Goal: Task Accomplishment & Management: Use online tool/utility

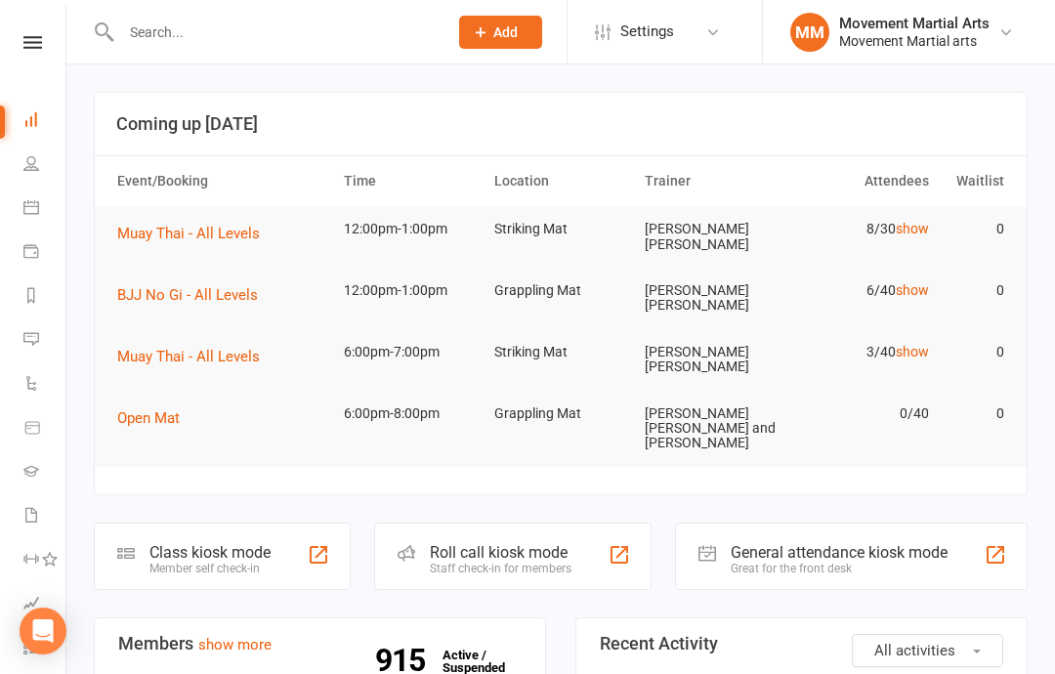
click at [279, 522] on div "Class kiosk mode Member self check-in" at bounding box center [222, 555] width 257 height 67
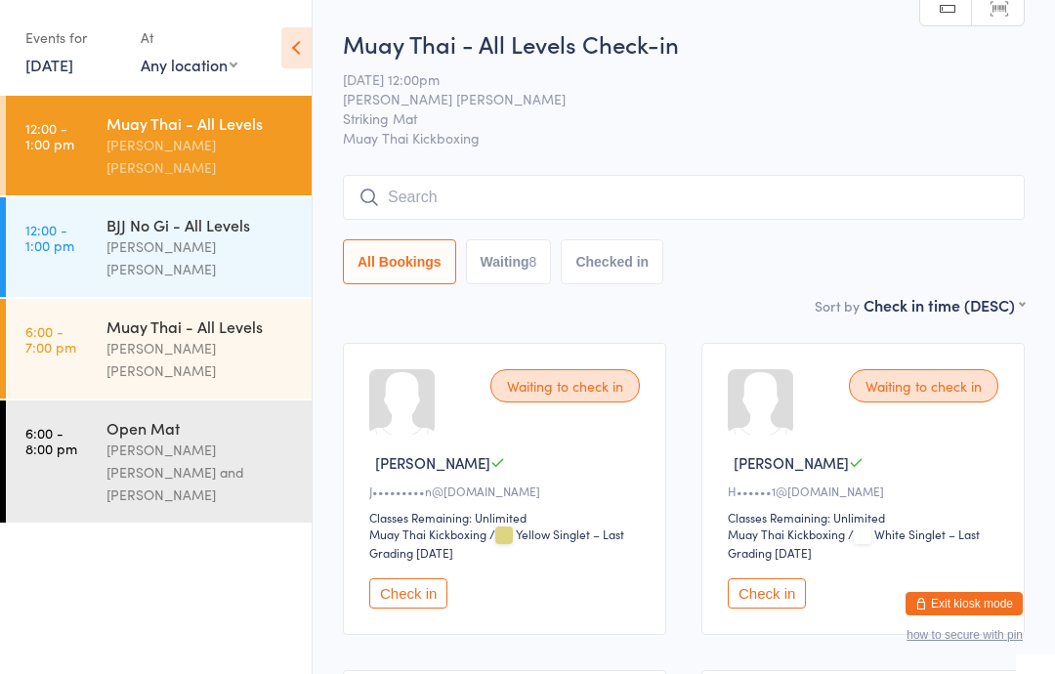
click at [528, 232] on div "All Bookings Waiting 8 Checked in" at bounding box center [684, 229] width 682 height 109
click at [484, 210] on input "search" at bounding box center [684, 197] width 682 height 45
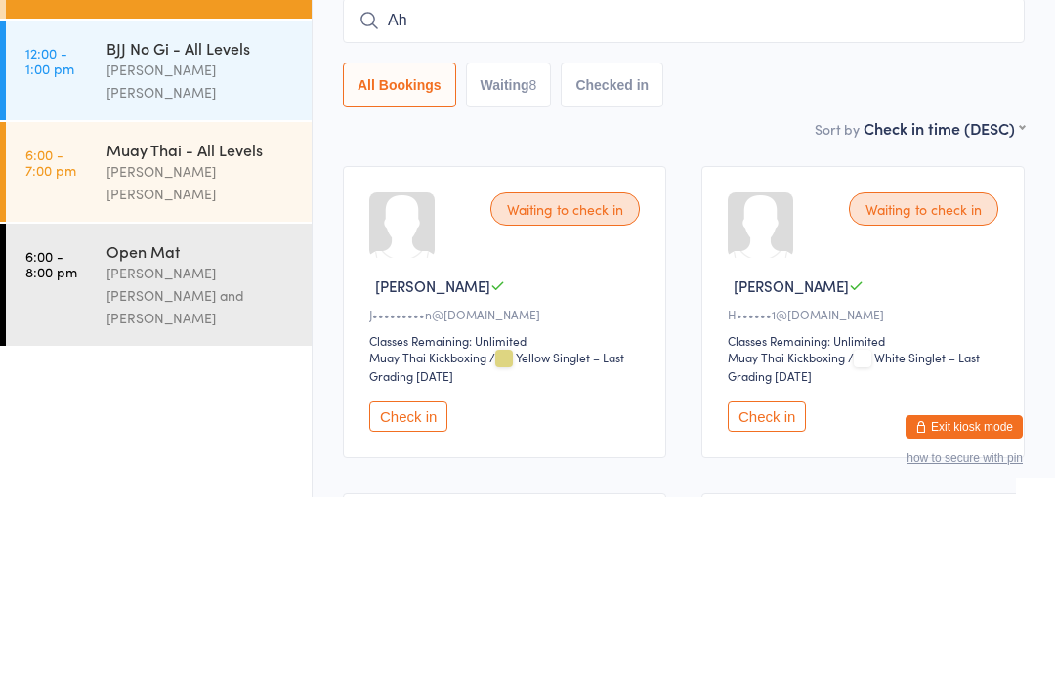
type input "Ahn"
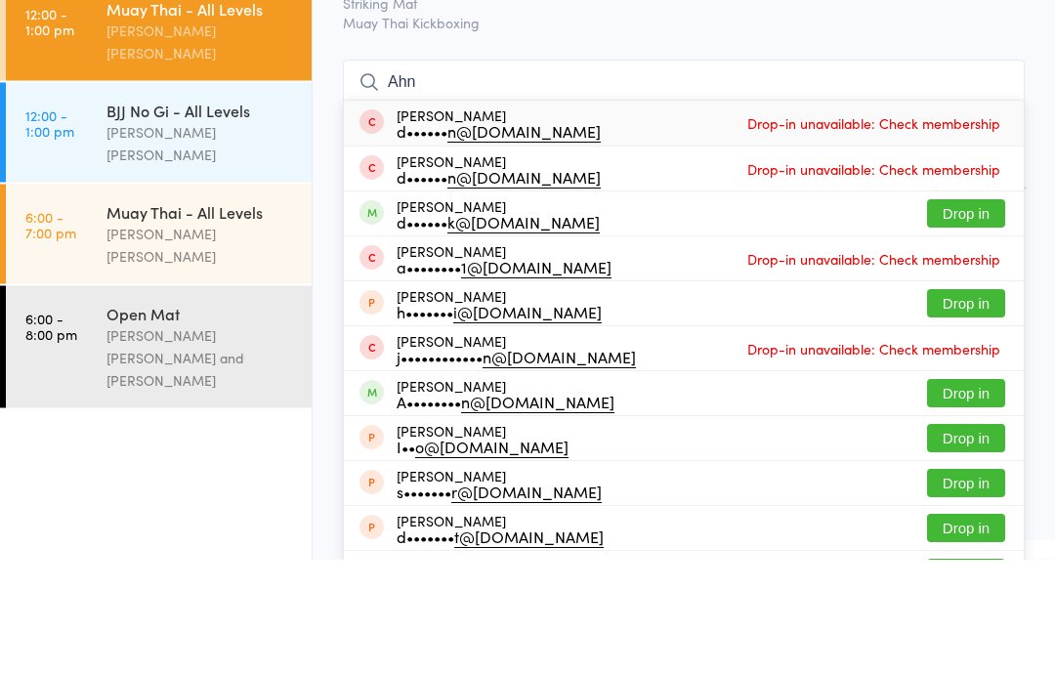
click at [216, 214] on div "BJJ No Gi - All Levels" at bounding box center [200, 224] width 188 height 21
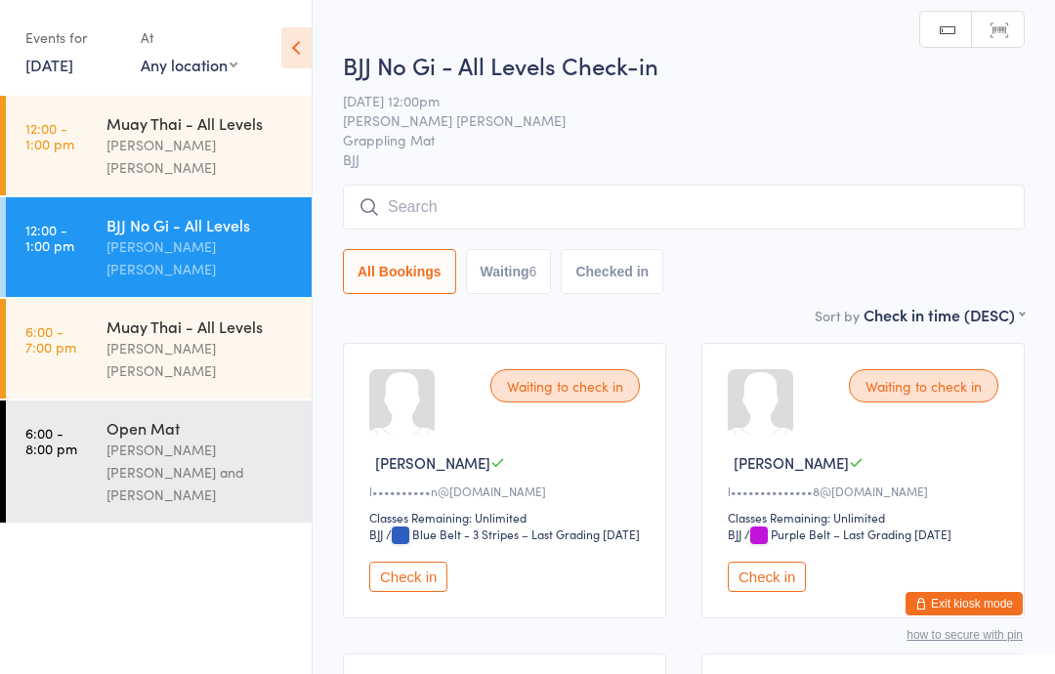
click at [553, 224] on input "search" at bounding box center [684, 207] width 682 height 45
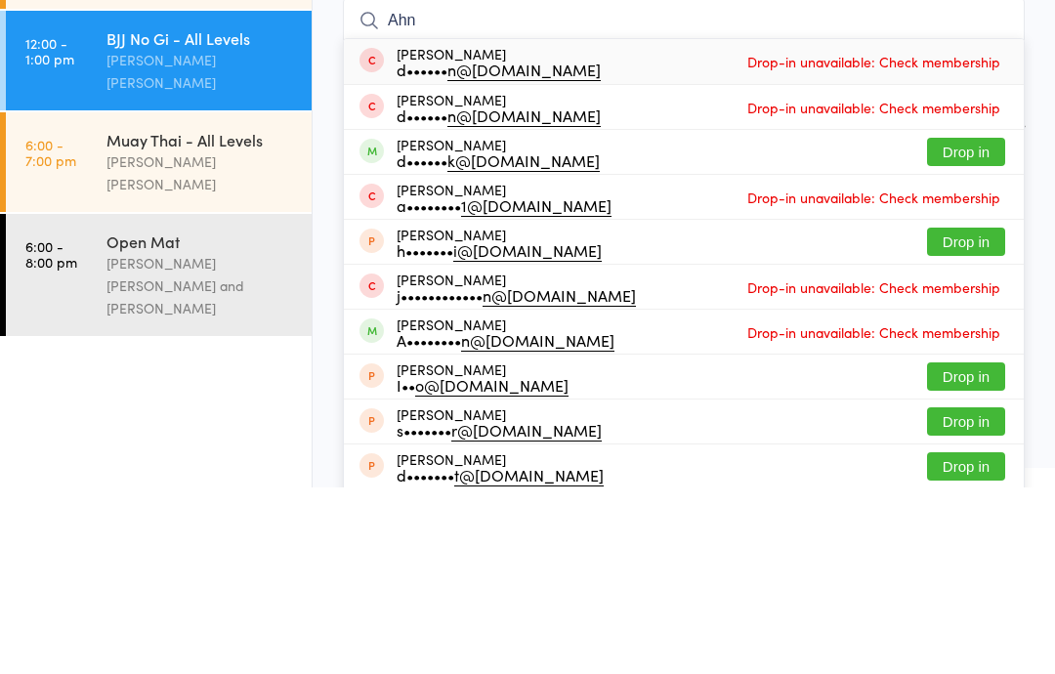
type input "Ahn"
click at [958, 324] on button "Drop in" at bounding box center [966, 338] width 78 height 28
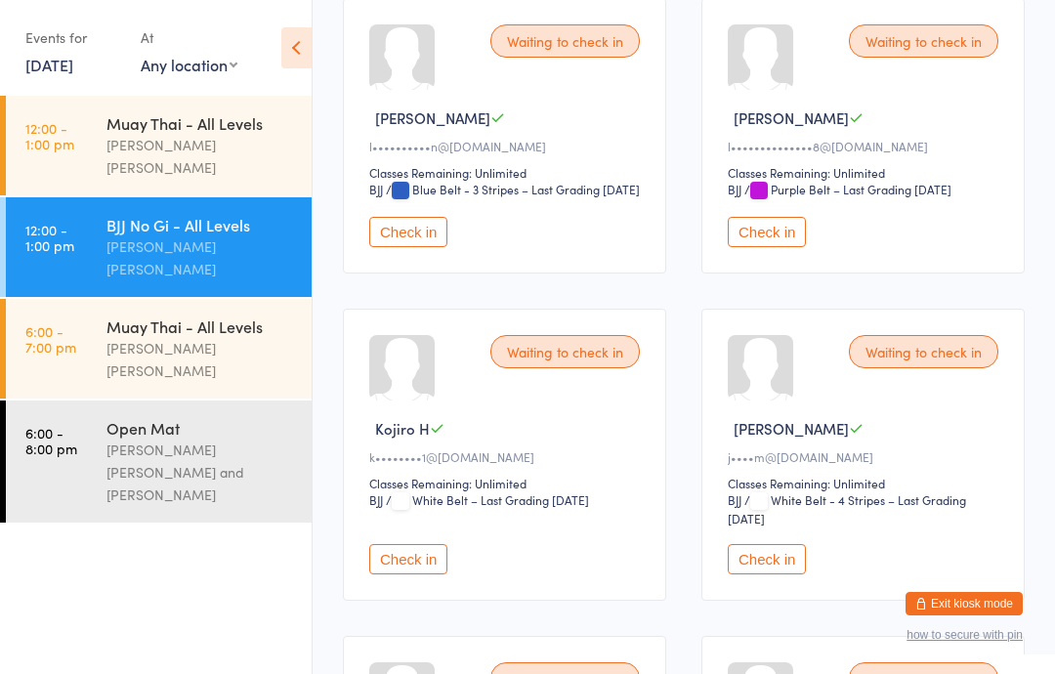
scroll to position [343, 0]
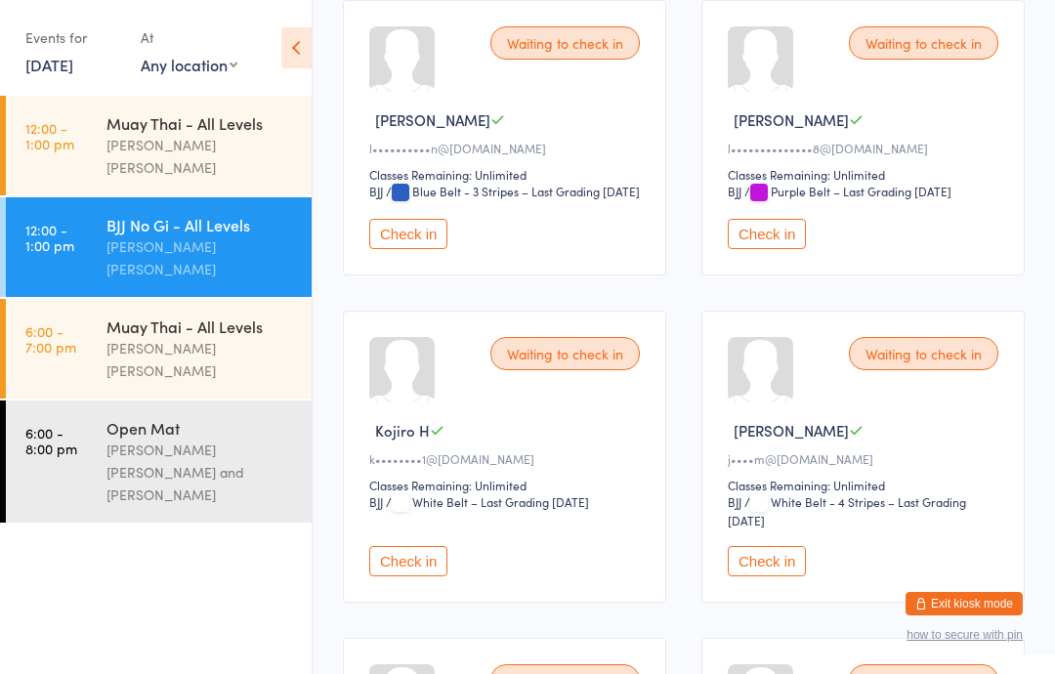
click at [414, 249] on button "Check in" at bounding box center [408, 234] width 78 height 30
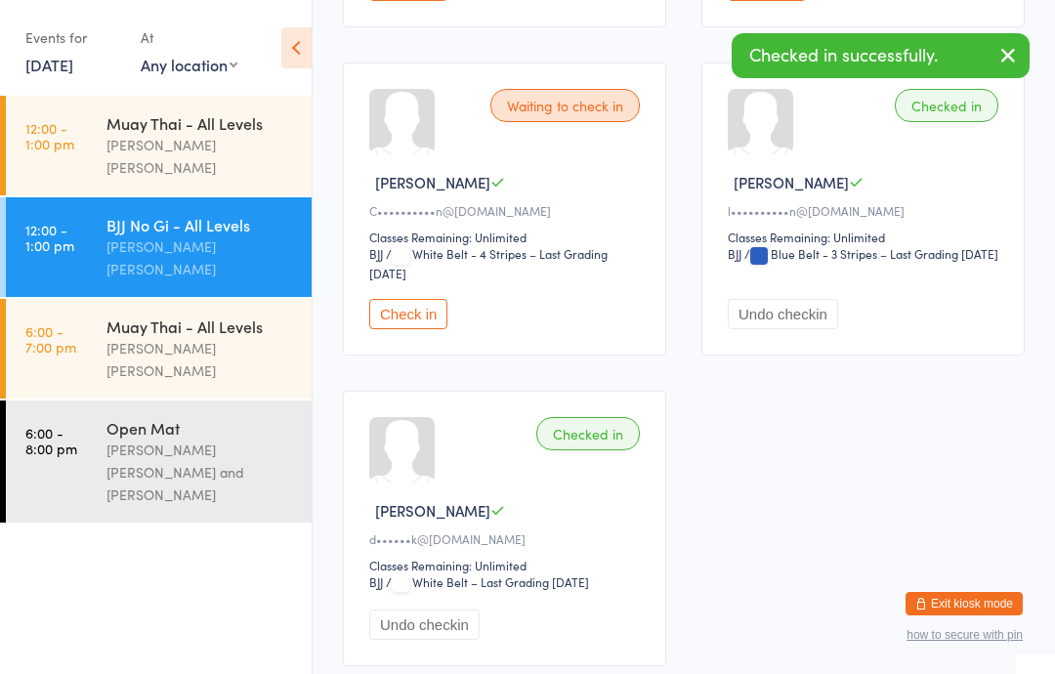
scroll to position [883, 0]
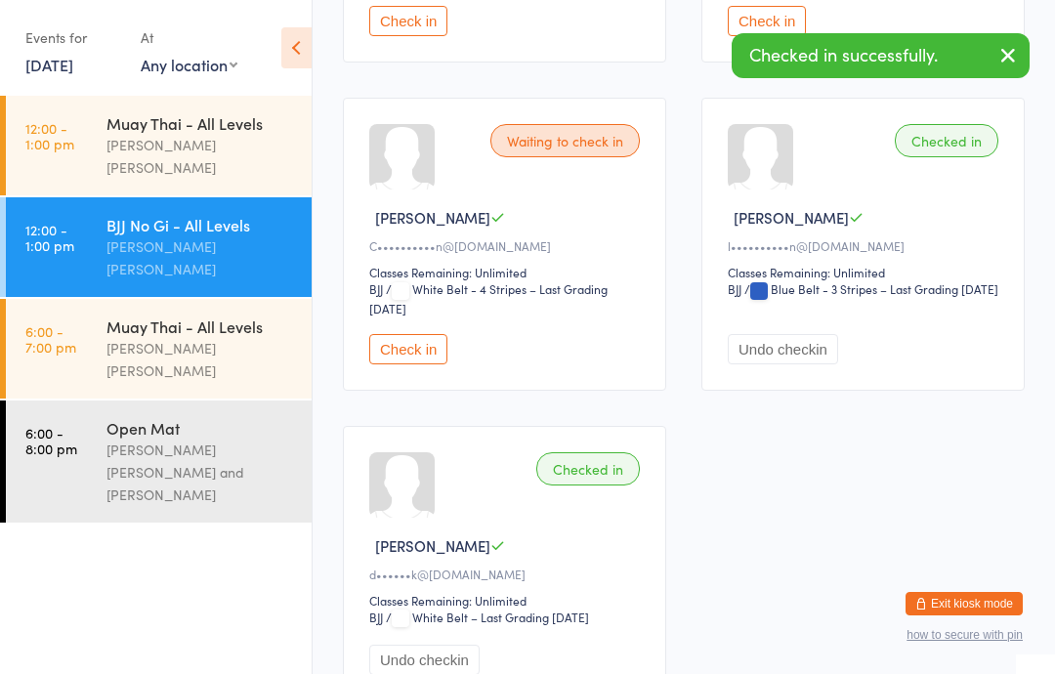
click at [416, 359] on button "Check in" at bounding box center [408, 349] width 78 height 30
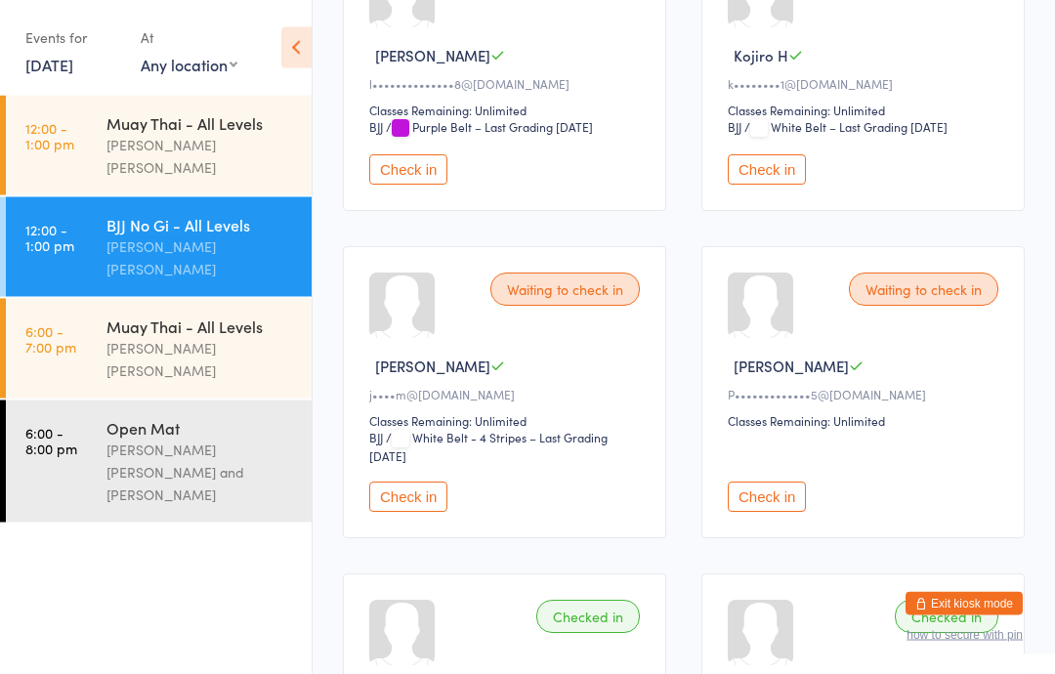
scroll to position [411, 0]
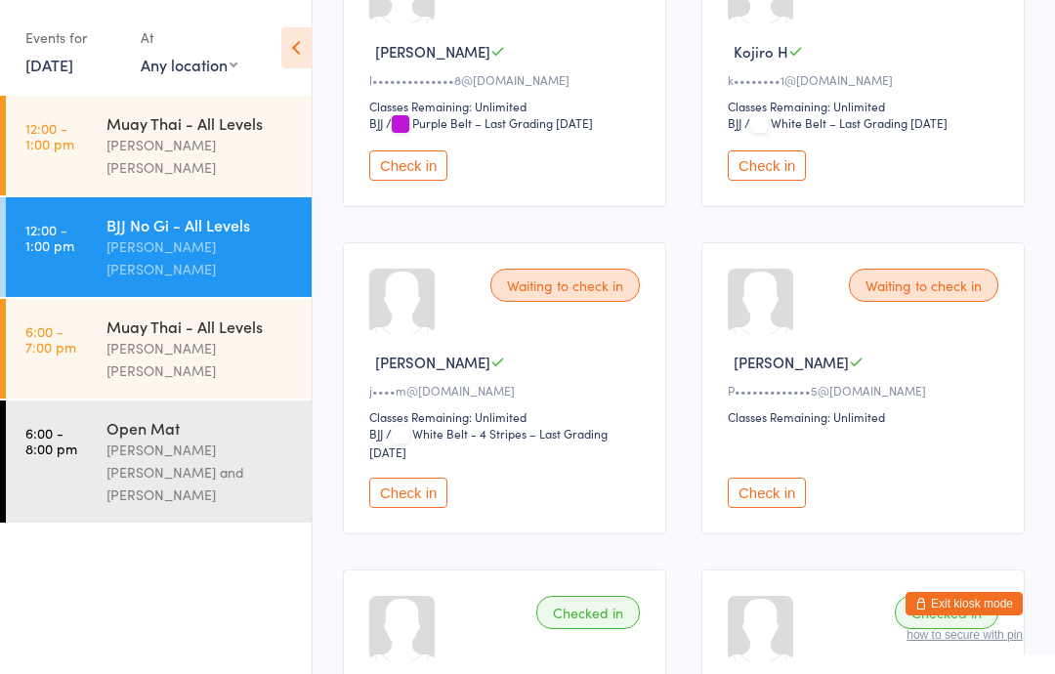
click at [401, 500] on button "Check in" at bounding box center [408, 493] width 78 height 30
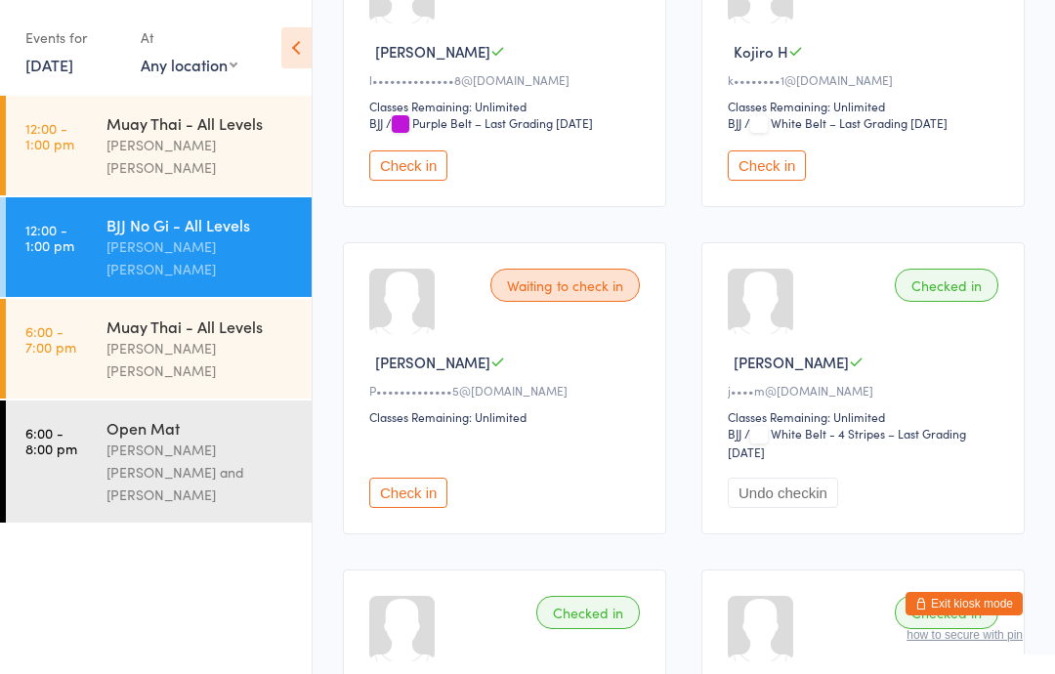
click at [248, 148] on div "[PERSON_NAME] [PERSON_NAME]" at bounding box center [200, 156] width 188 height 45
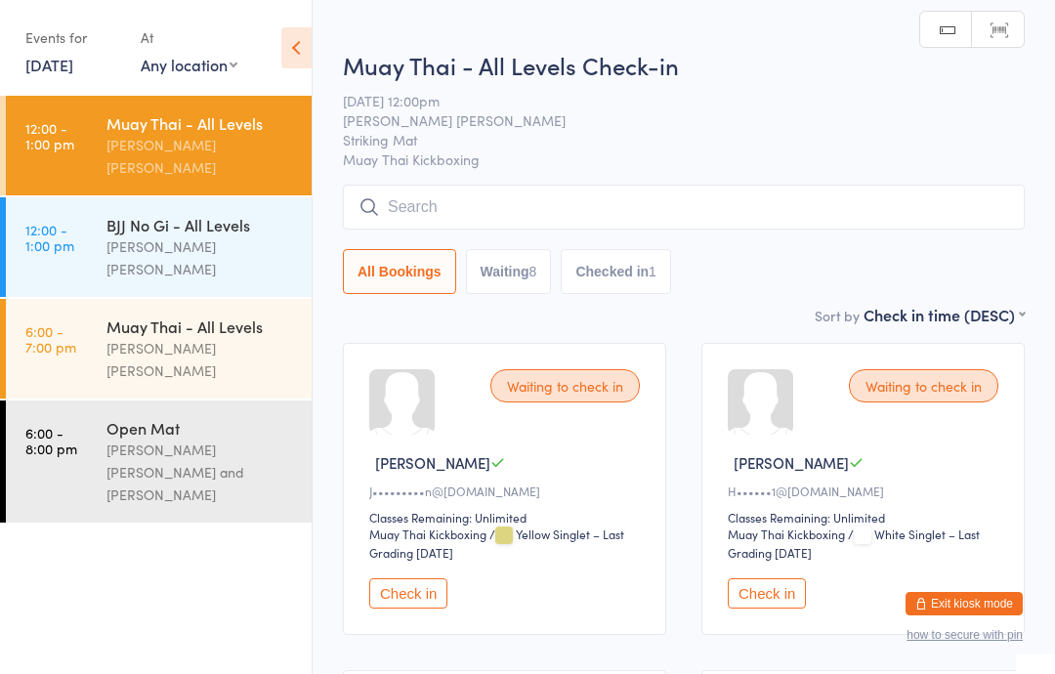
click at [768, 599] on button "Check in" at bounding box center [767, 593] width 78 height 30
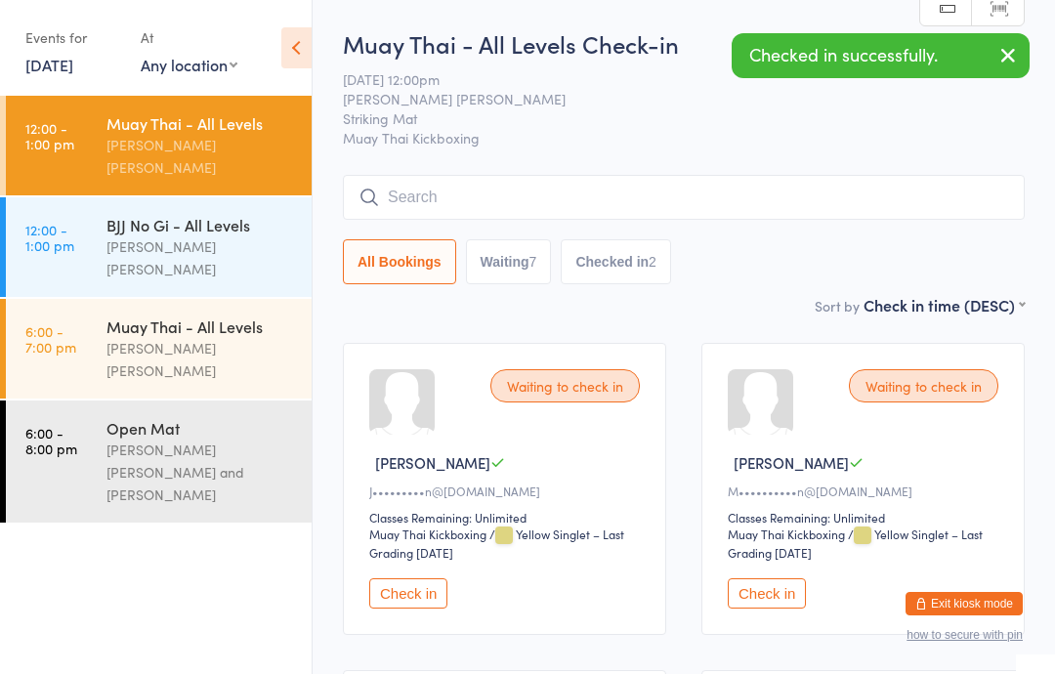
click at [255, 216] on div "BJJ No Gi - All Levels" at bounding box center [200, 224] width 188 height 21
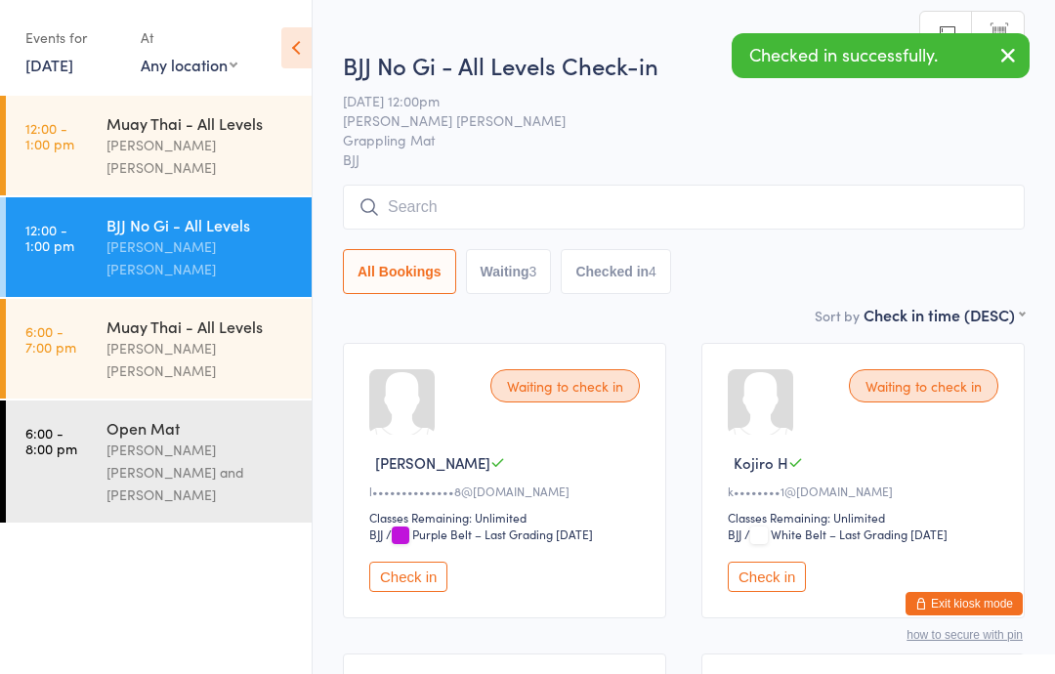
click at [798, 206] on input "search" at bounding box center [684, 207] width 682 height 45
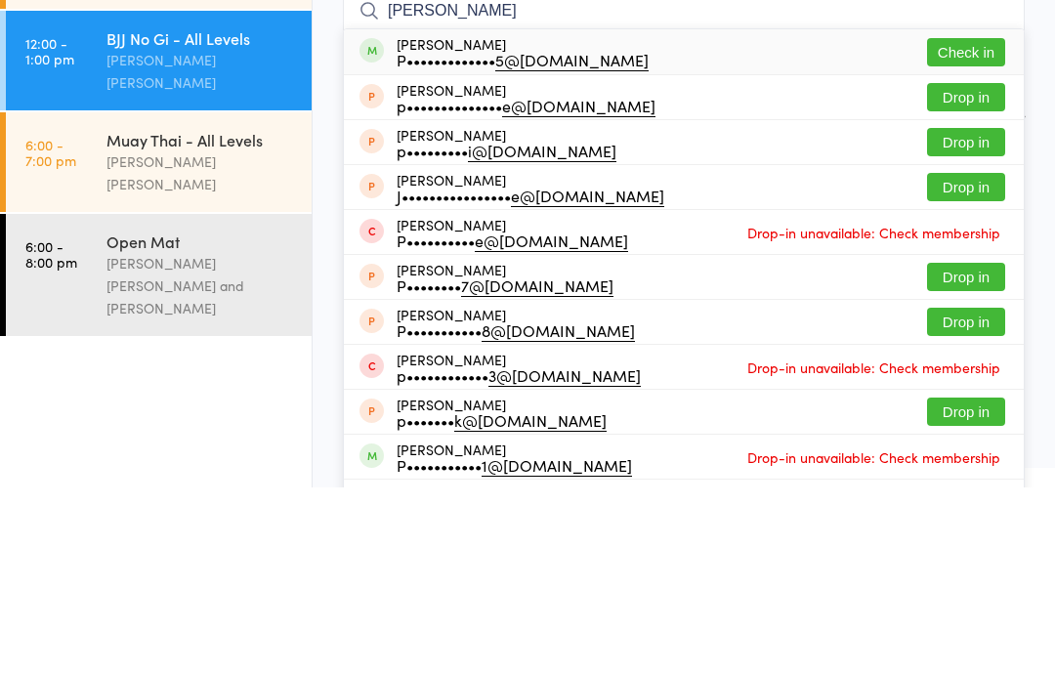
type input "[PERSON_NAME]"
click at [974, 225] on button "Check in" at bounding box center [966, 239] width 78 height 28
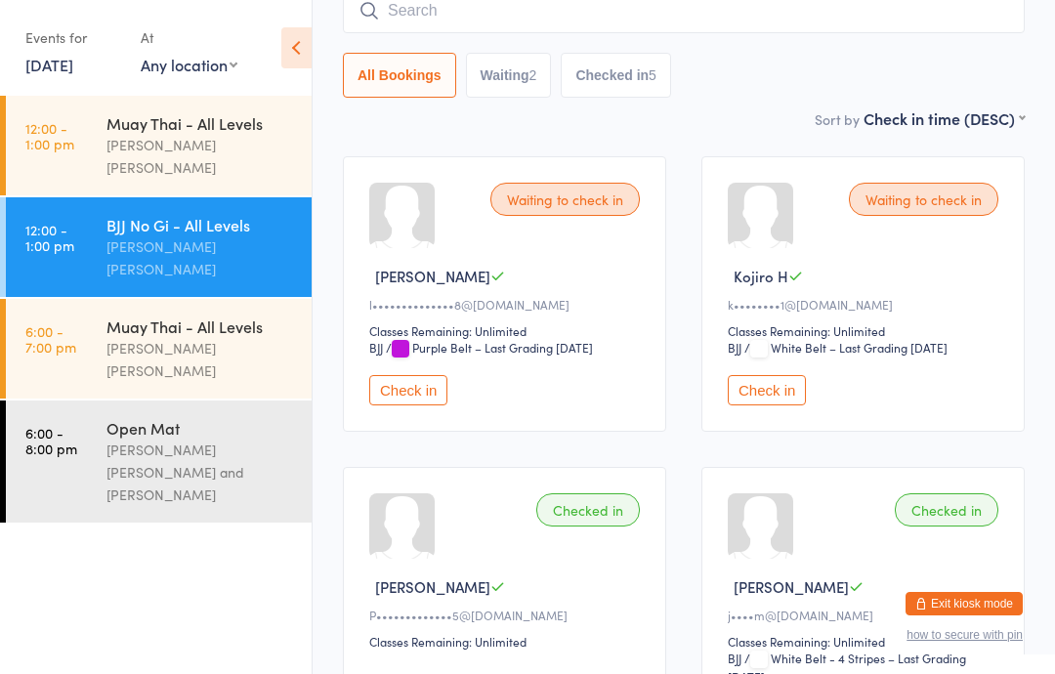
click at [188, 127] on div "Muay Thai - All Levels" at bounding box center [200, 122] width 188 height 21
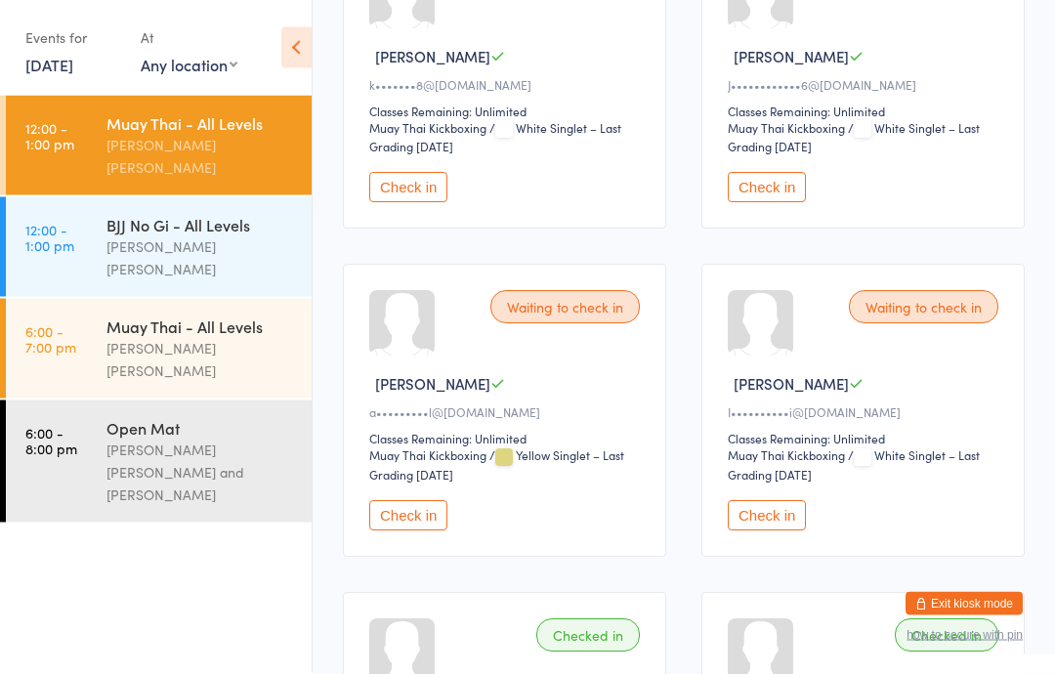
scroll to position [733, 0]
click at [412, 530] on button "Check in" at bounding box center [408, 515] width 78 height 30
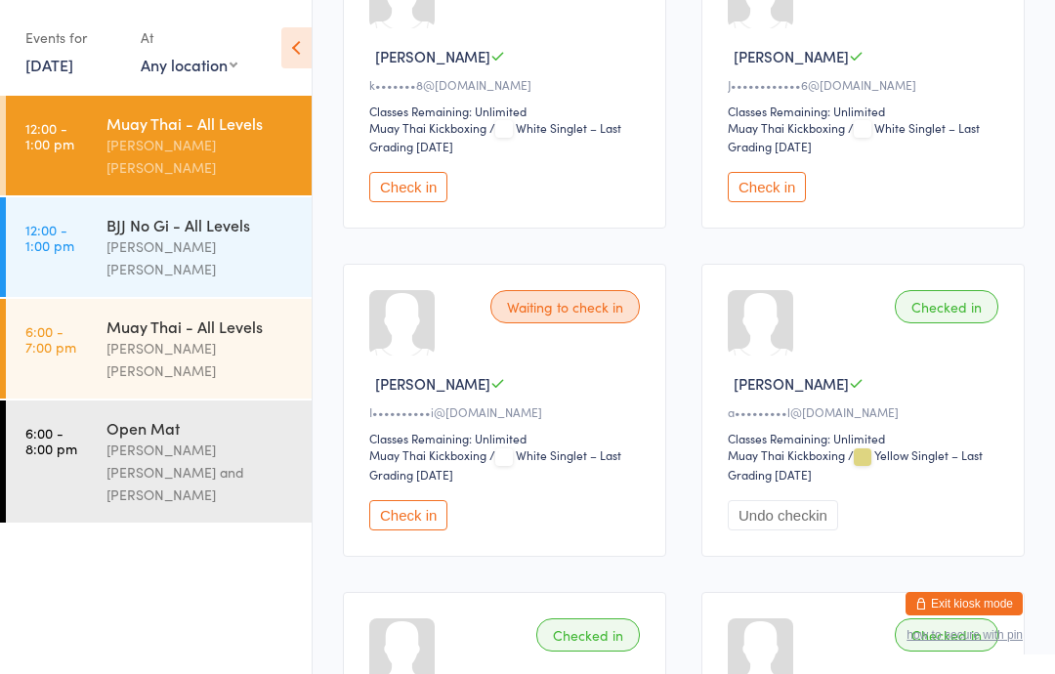
click at [115, 257] on link "12:00 - 1:00 pm BJJ No Gi - All Levels [PERSON_NAME] [PERSON_NAME]" at bounding box center [159, 247] width 306 height 100
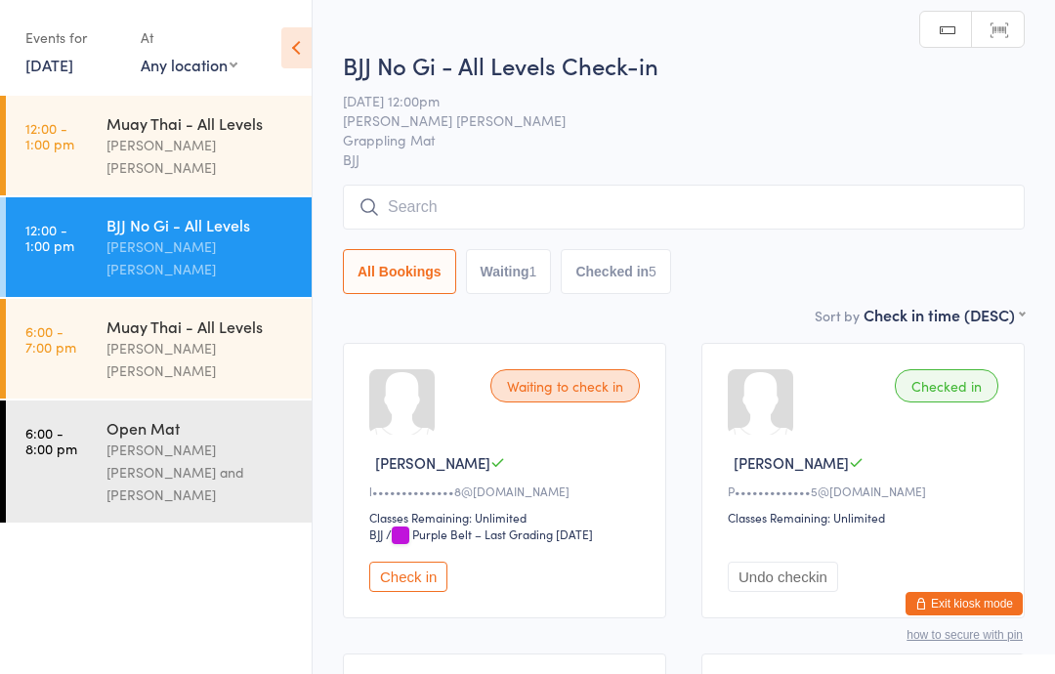
click at [545, 205] on input "search" at bounding box center [684, 207] width 682 height 45
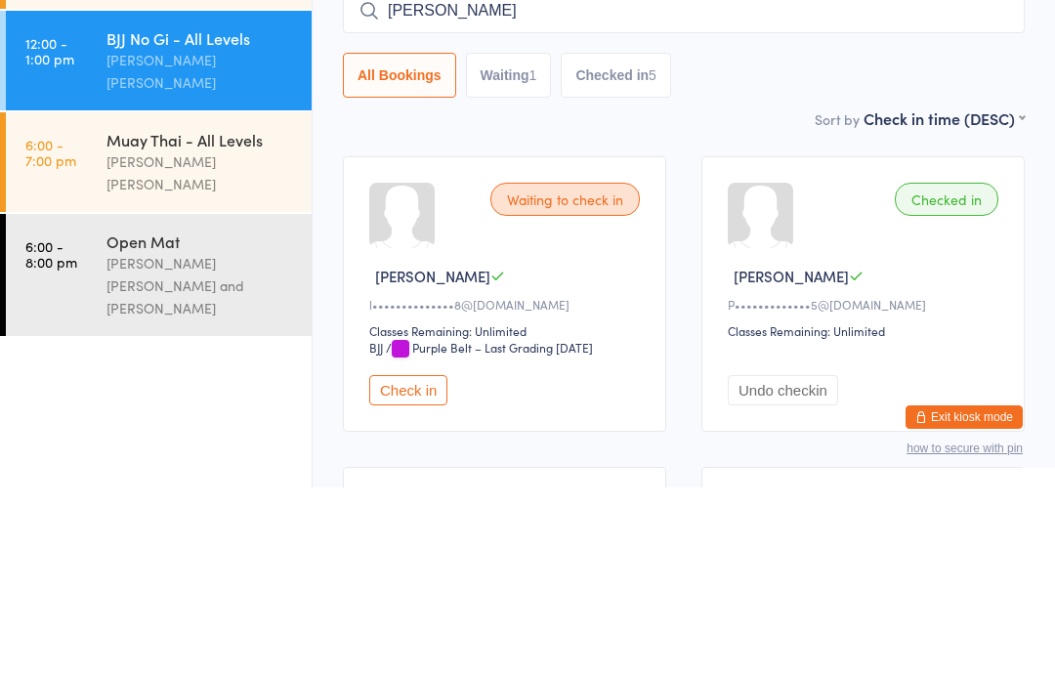
scroll to position [187, 0]
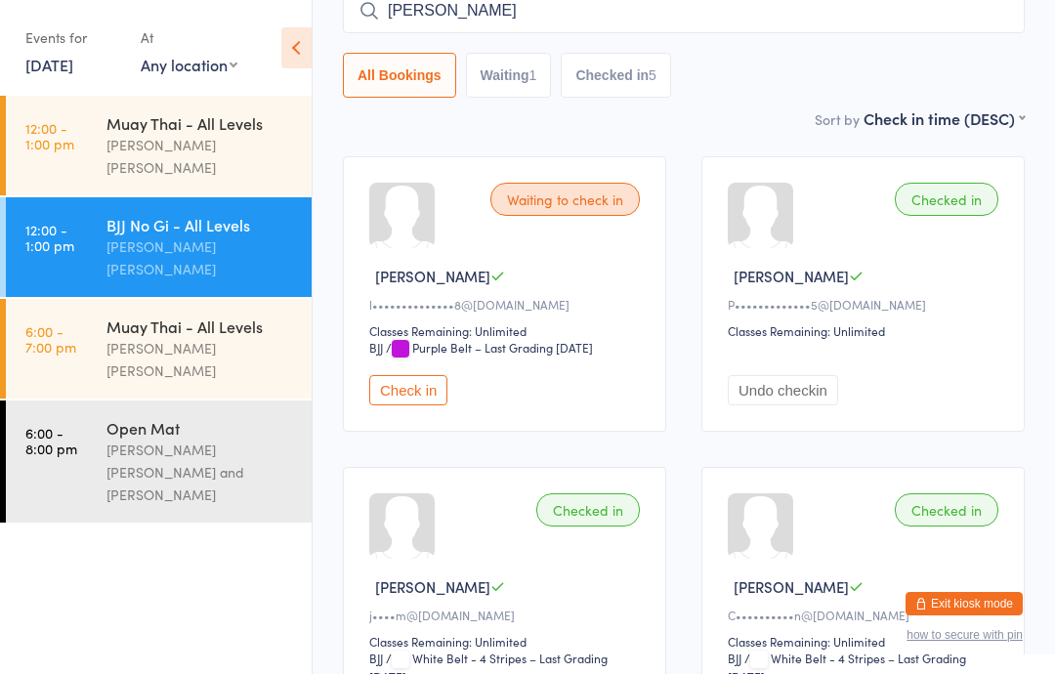
click at [551, 22] on input "[PERSON_NAME]" at bounding box center [684, 10] width 682 height 45
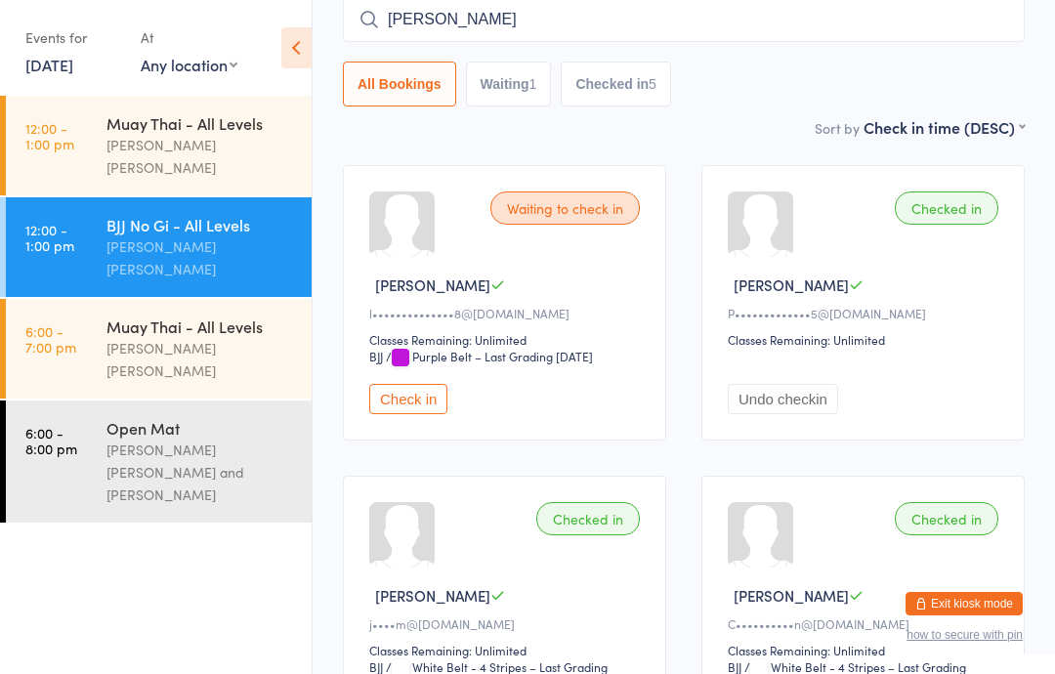
scroll to position [177, 0]
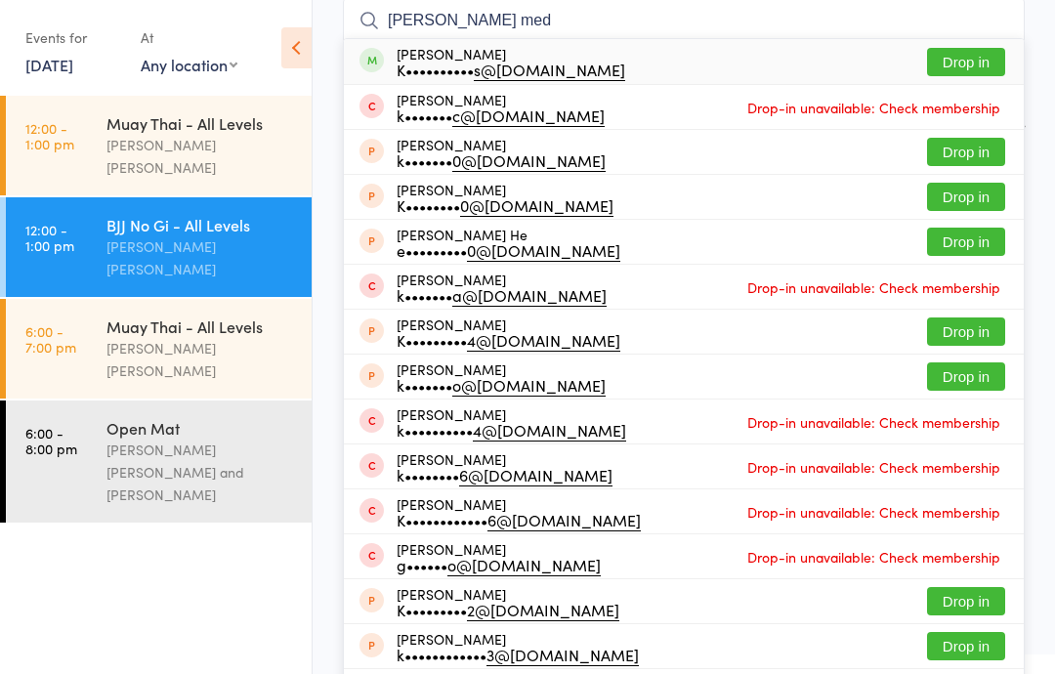
type input "[PERSON_NAME] med"
click at [947, 59] on button "Drop in" at bounding box center [966, 62] width 78 height 28
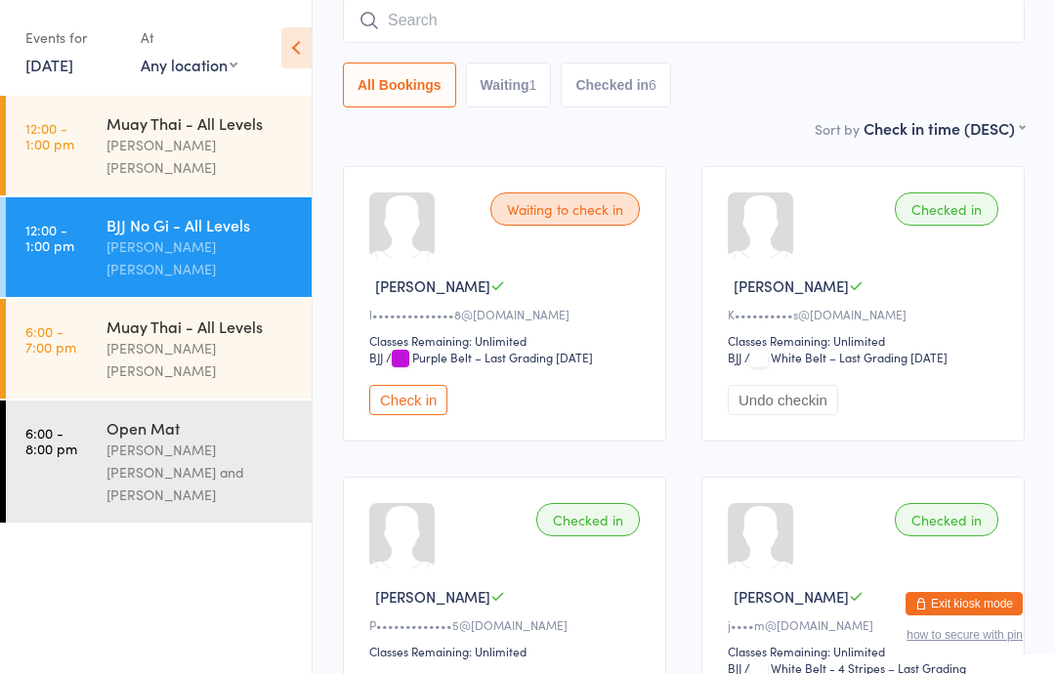
click at [145, 107] on div "Muay Thai - All Levels [PERSON_NAME] [PERSON_NAME]" at bounding box center [208, 146] width 205 height 100
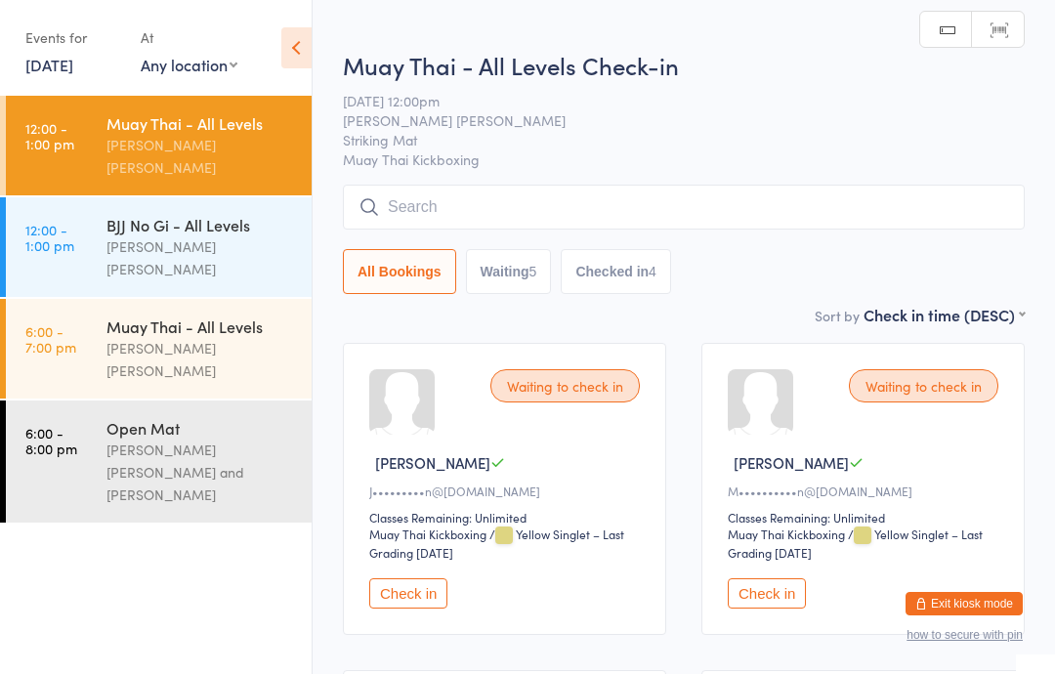
click at [437, 202] on input "search" at bounding box center [684, 207] width 682 height 45
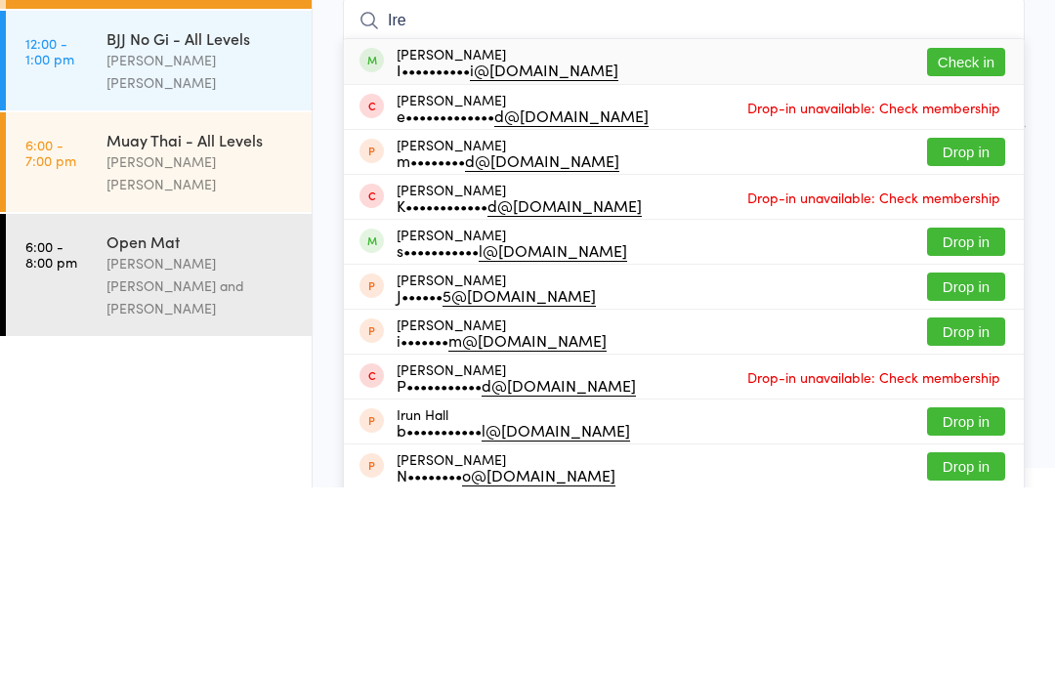
type input "Ire"
click at [965, 234] on button "Check in" at bounding box center [966, 248] width 78 height 28
